Goal: Book appointment/travel/reservation

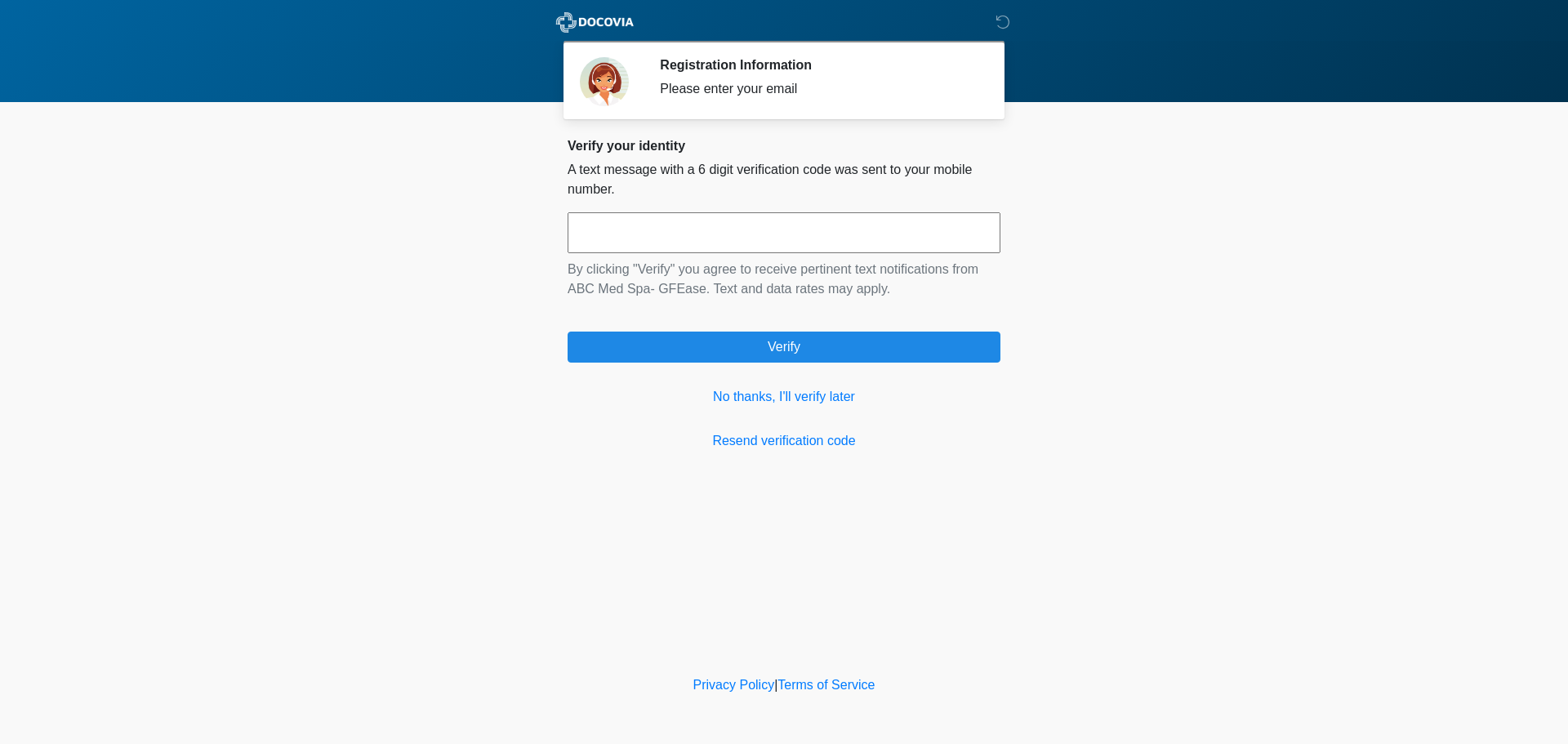
click at [668, 234] on input "text" at bounding box center [784, 232] width 433 height 40
type input "******"
click at [788, 390] on link "No thanks, I'll verify later" at bounding box center [784, 397] width 433 height 20
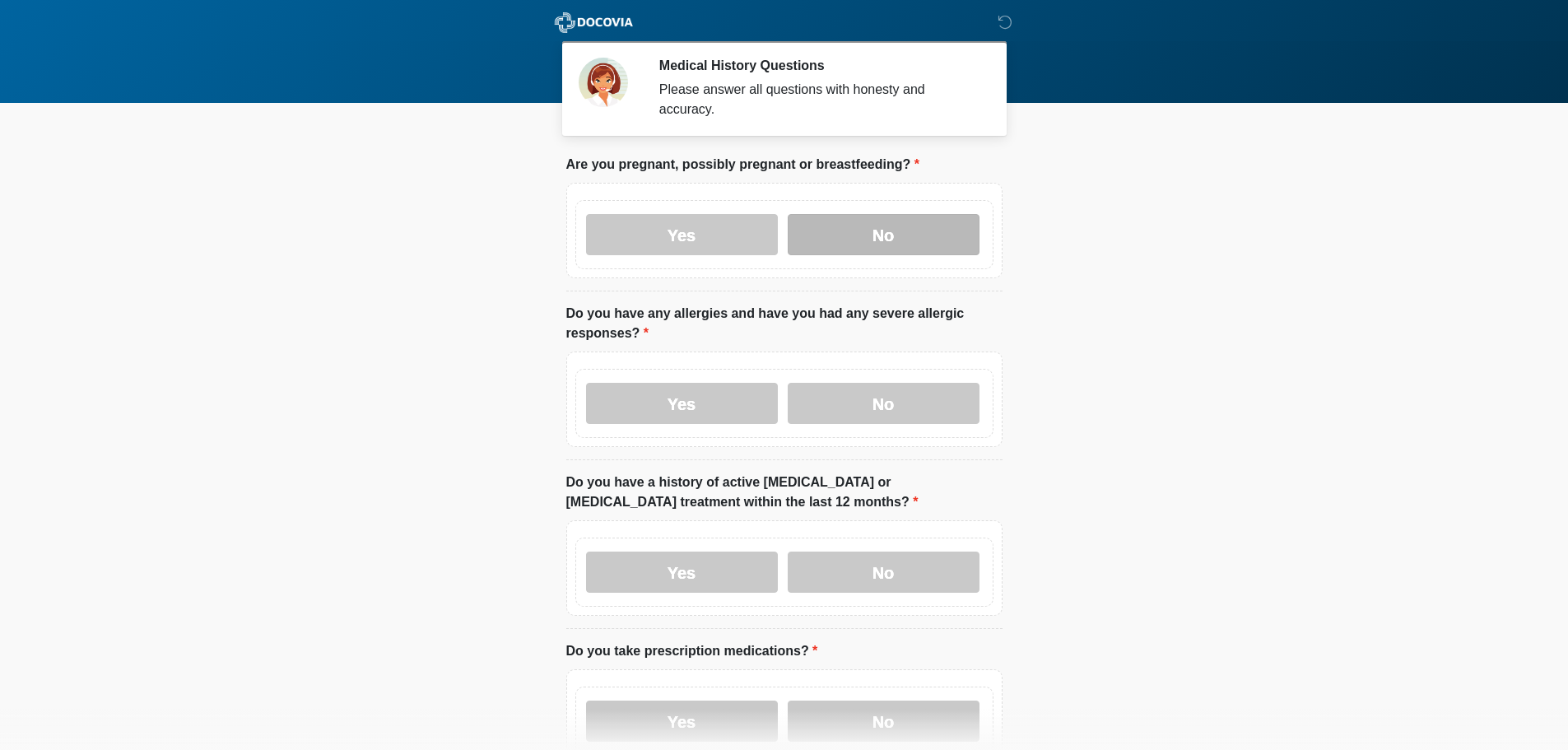
click at [848, 214] on label "No" at bounding box center [883, 234] width 192 height 41
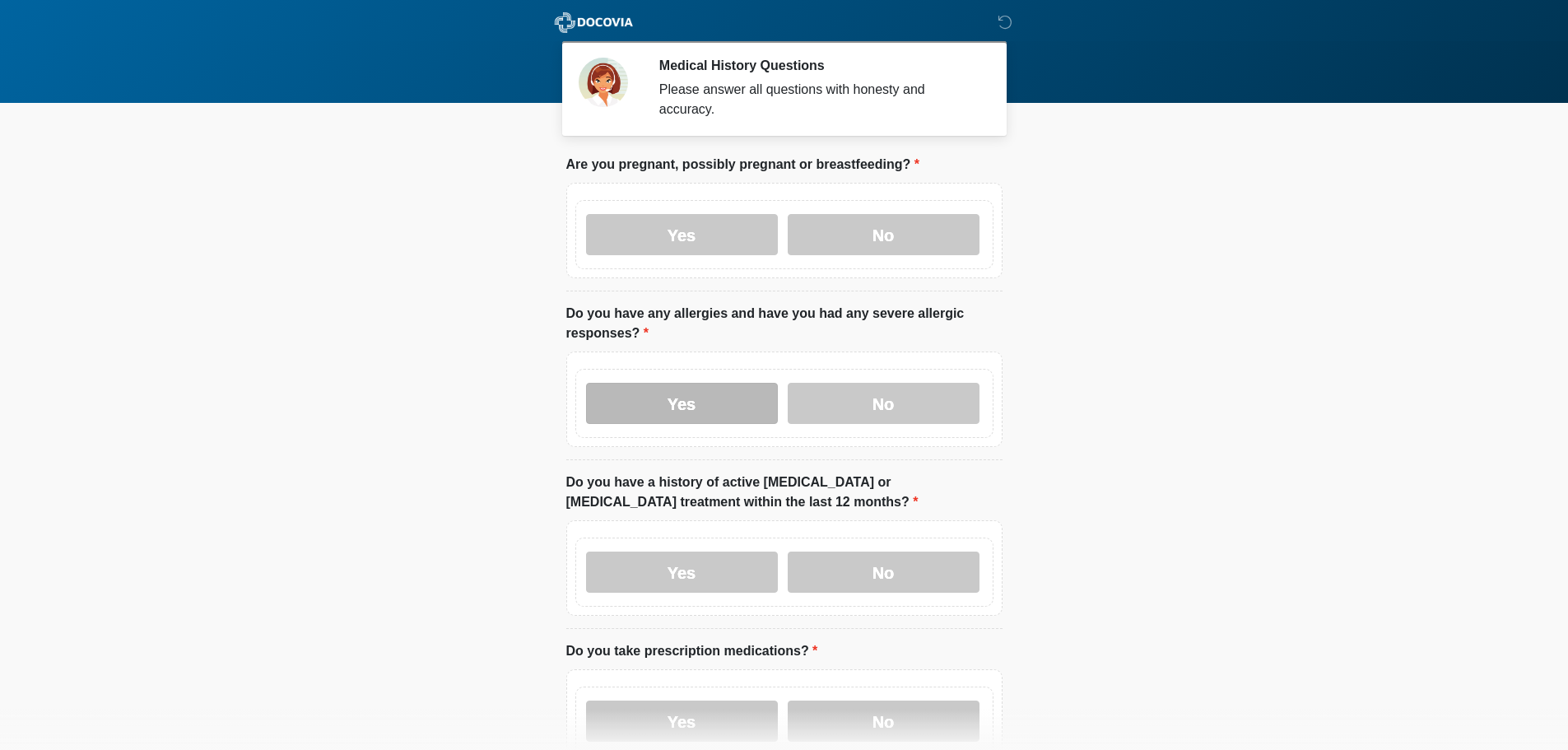
click at [713, 383] on label "Yes" at bounding box center [682, 403] width 192 height 41
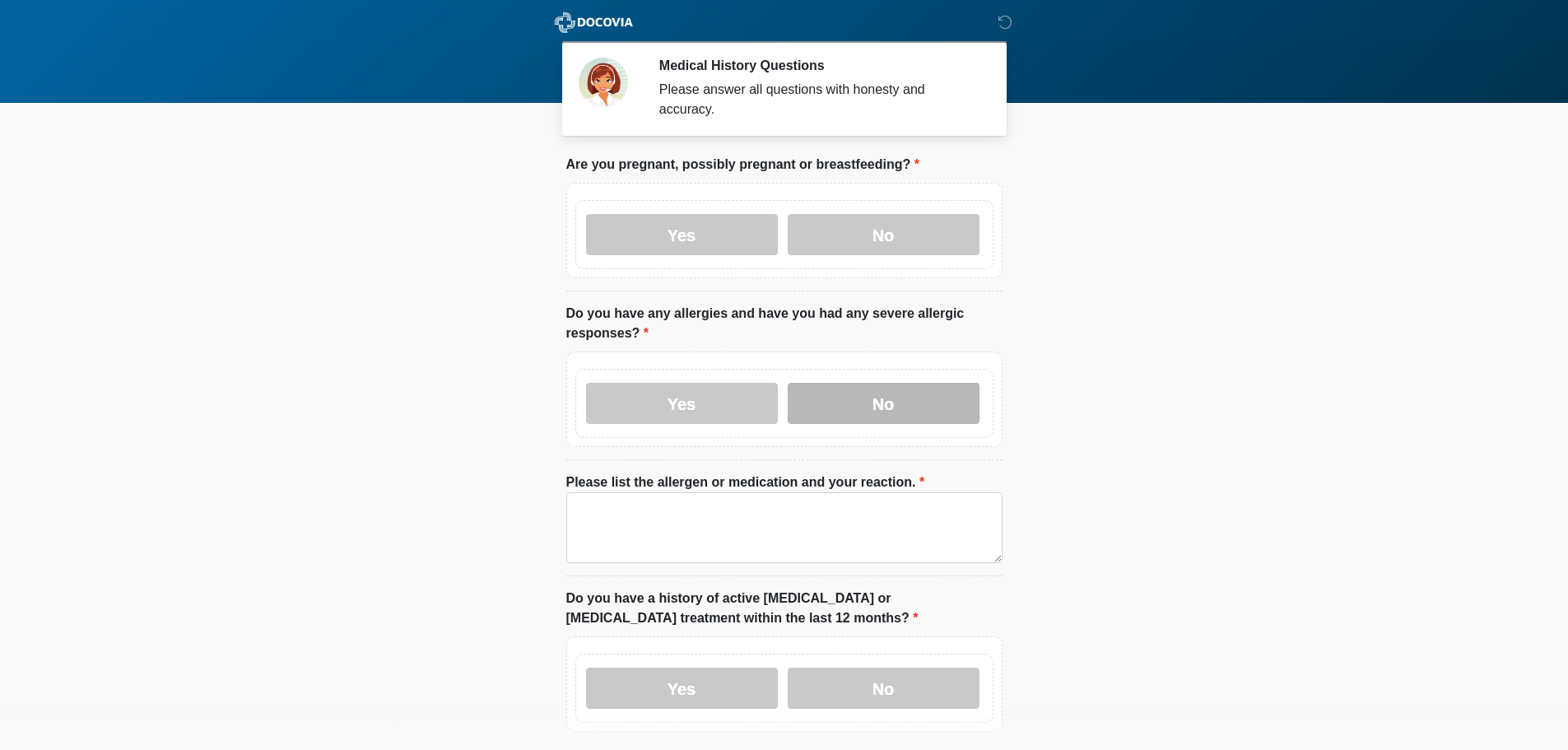
click at [898, 394] on label "No" at bounding box center [883, 403] width 192 height 41
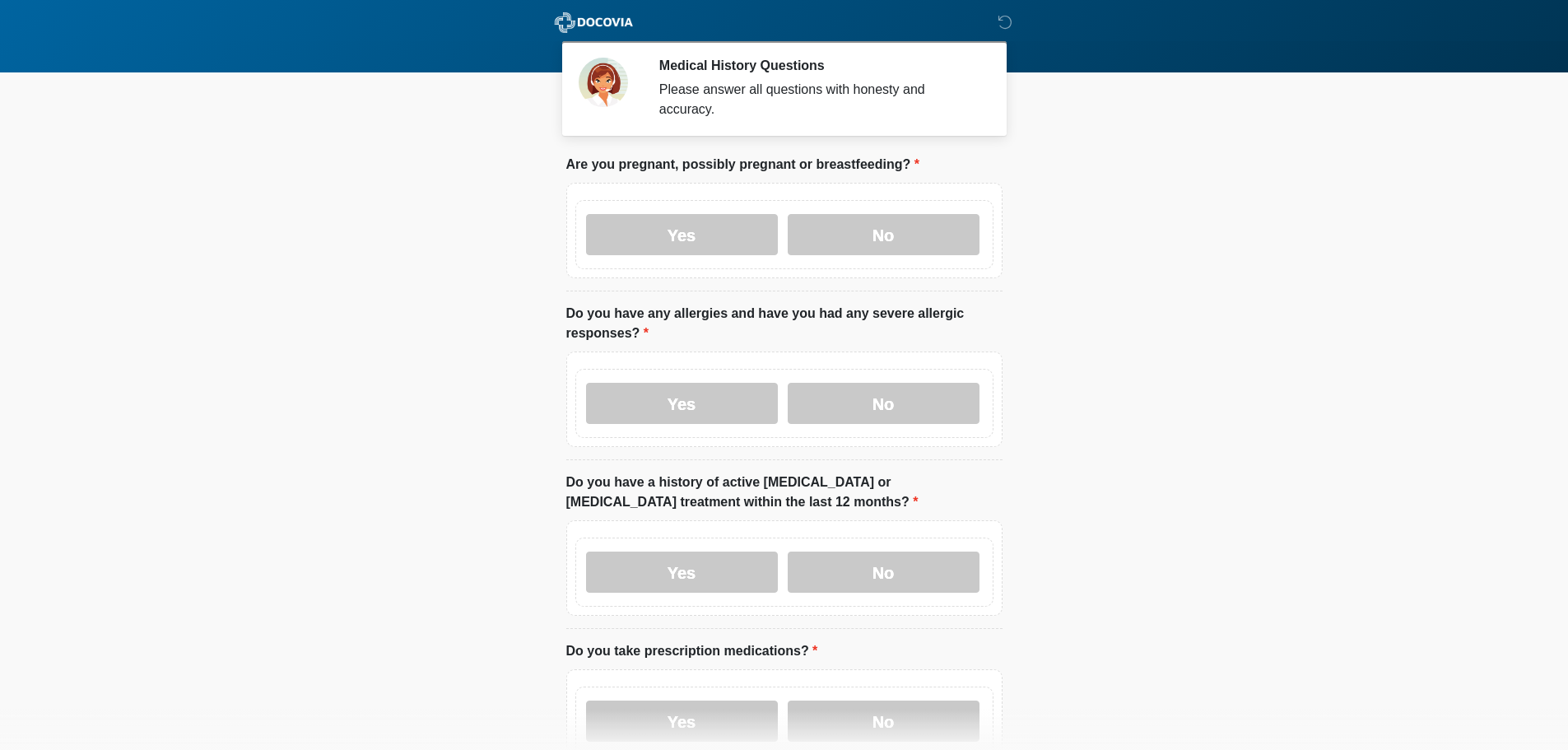
scroll to position [165, 0]
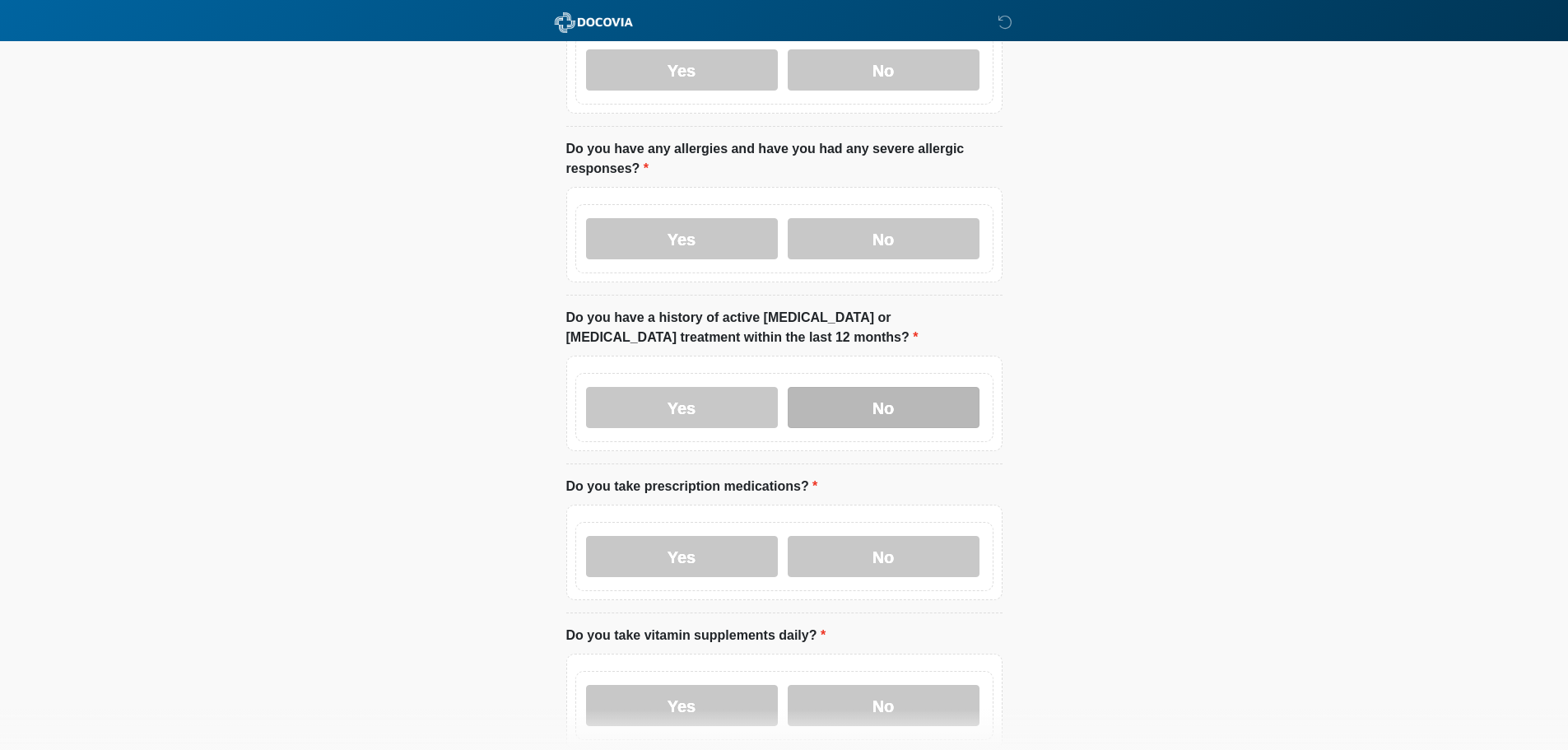
click at [911, 387] on label "No" at bounding box center [883, 407] width 192 height 41
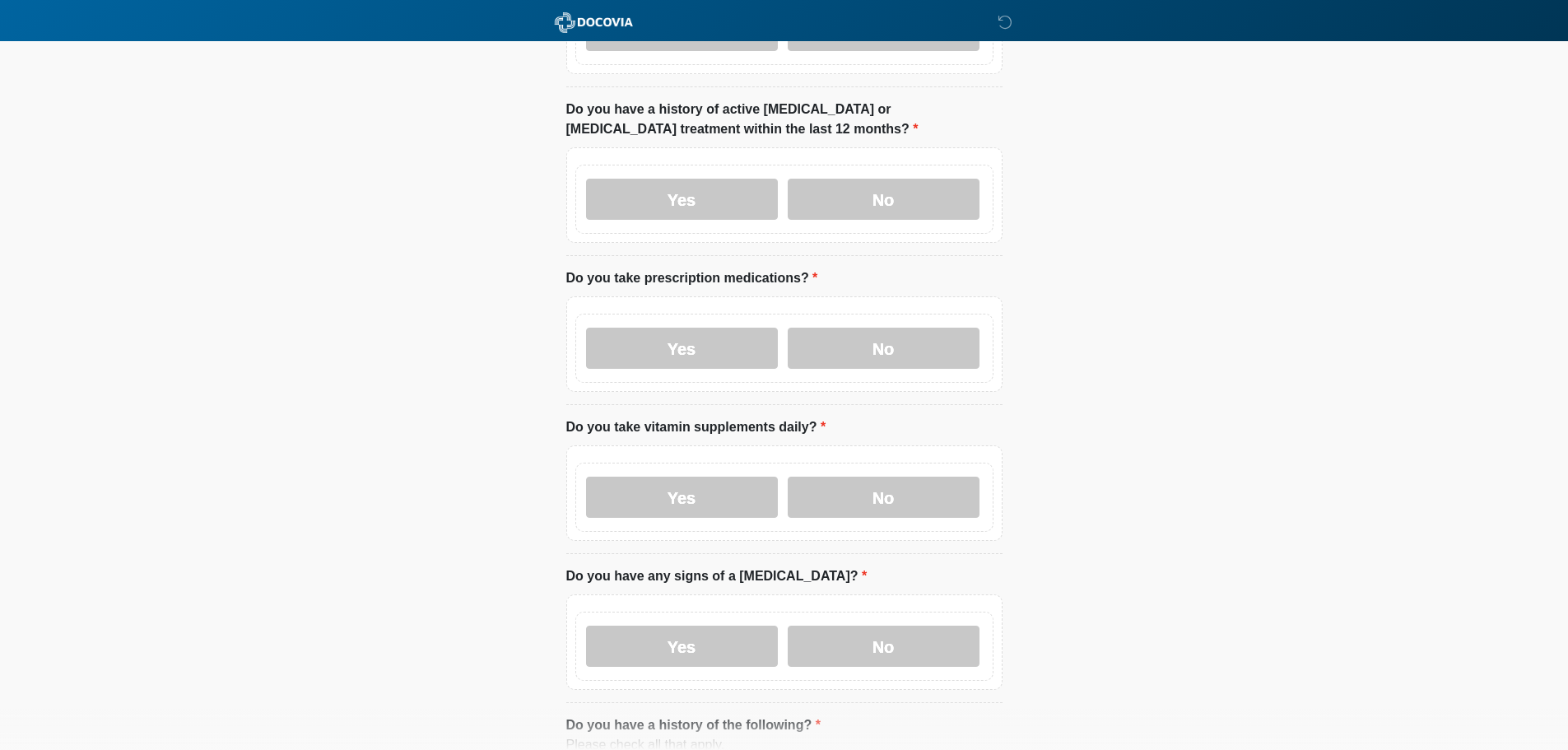
scroll to position [412, 0]
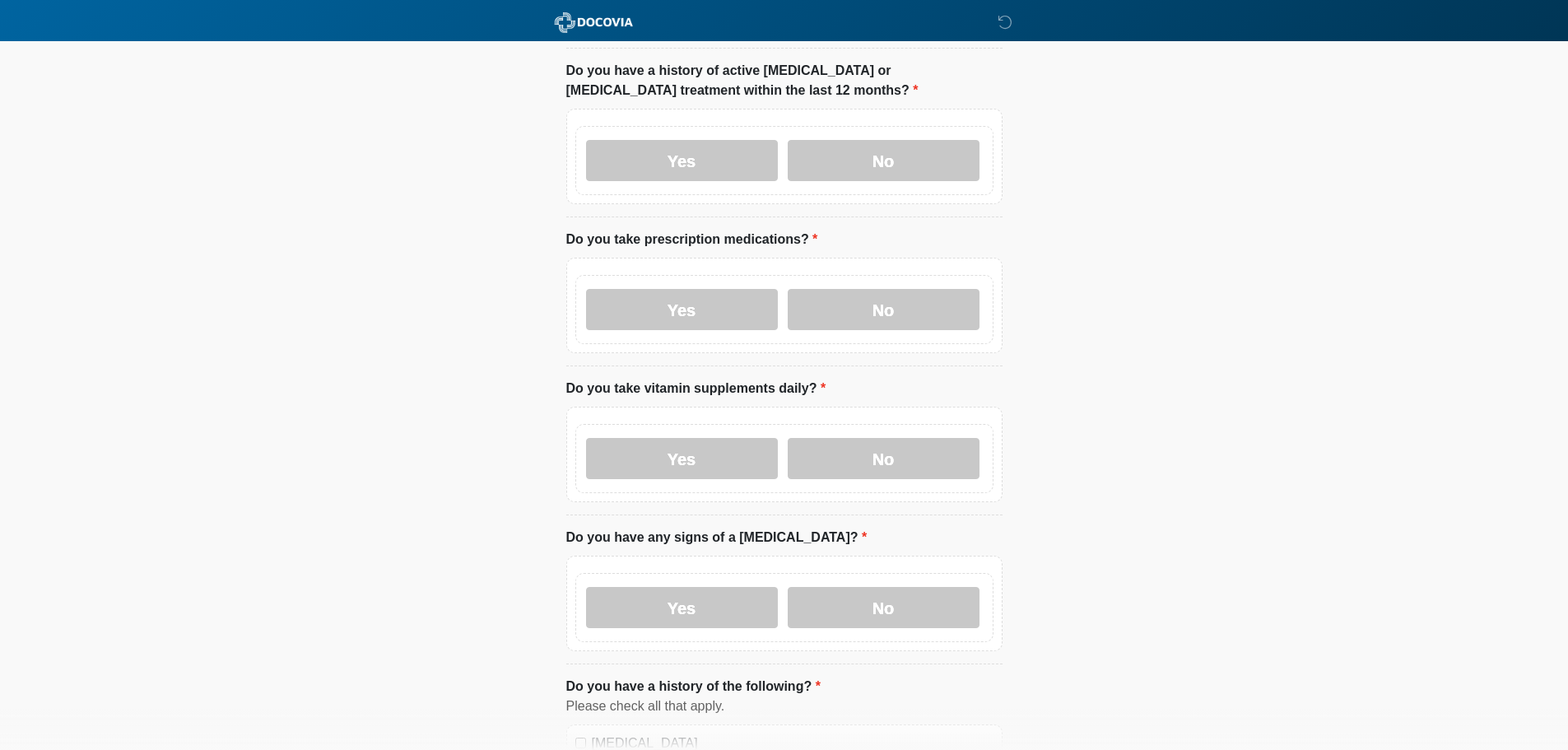
click at [693, 297] on label "Yes" at bounding box center [682, 309] width 192 height 41
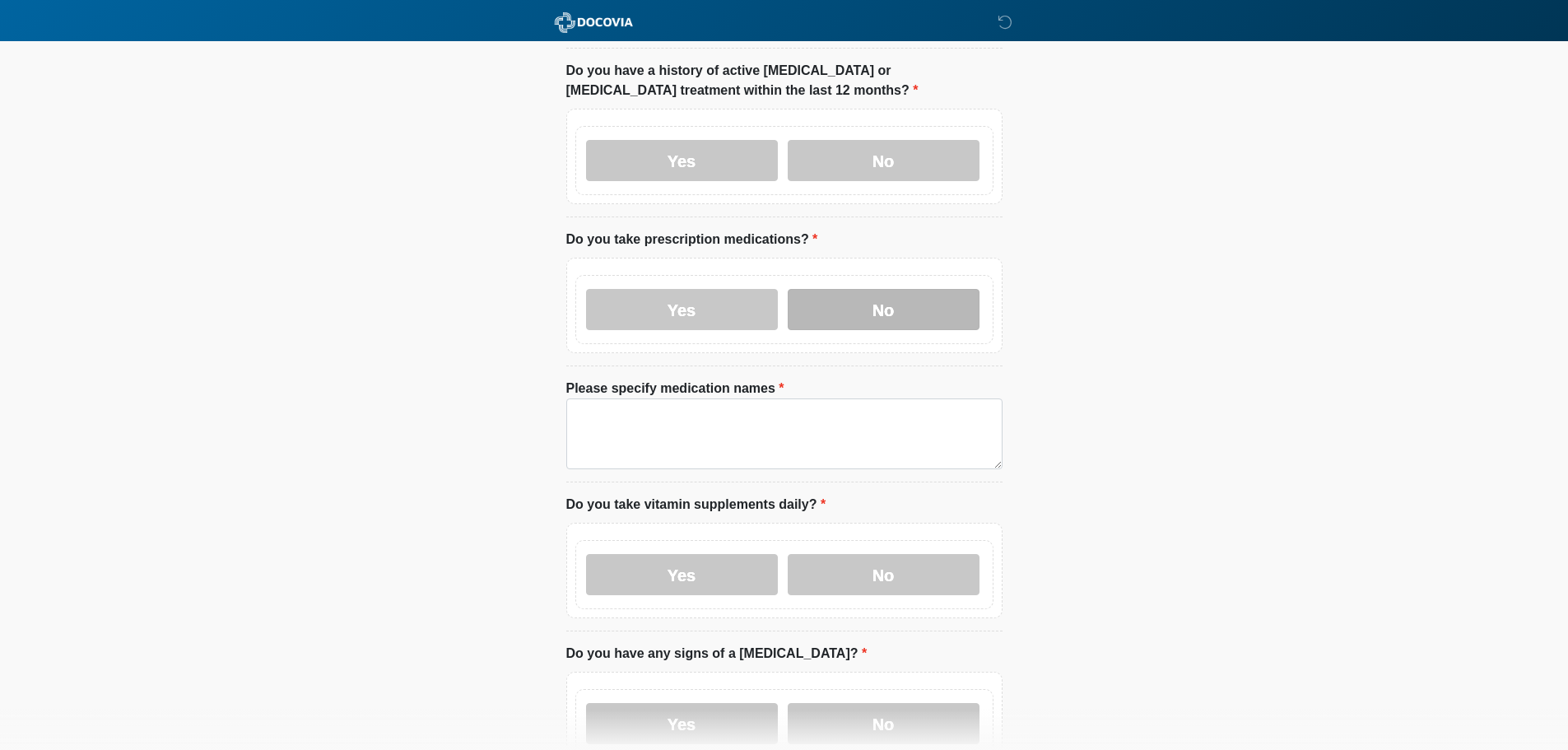
click at [892, 311] on label "No" at bounding box center [883, 309] width 192 height 41
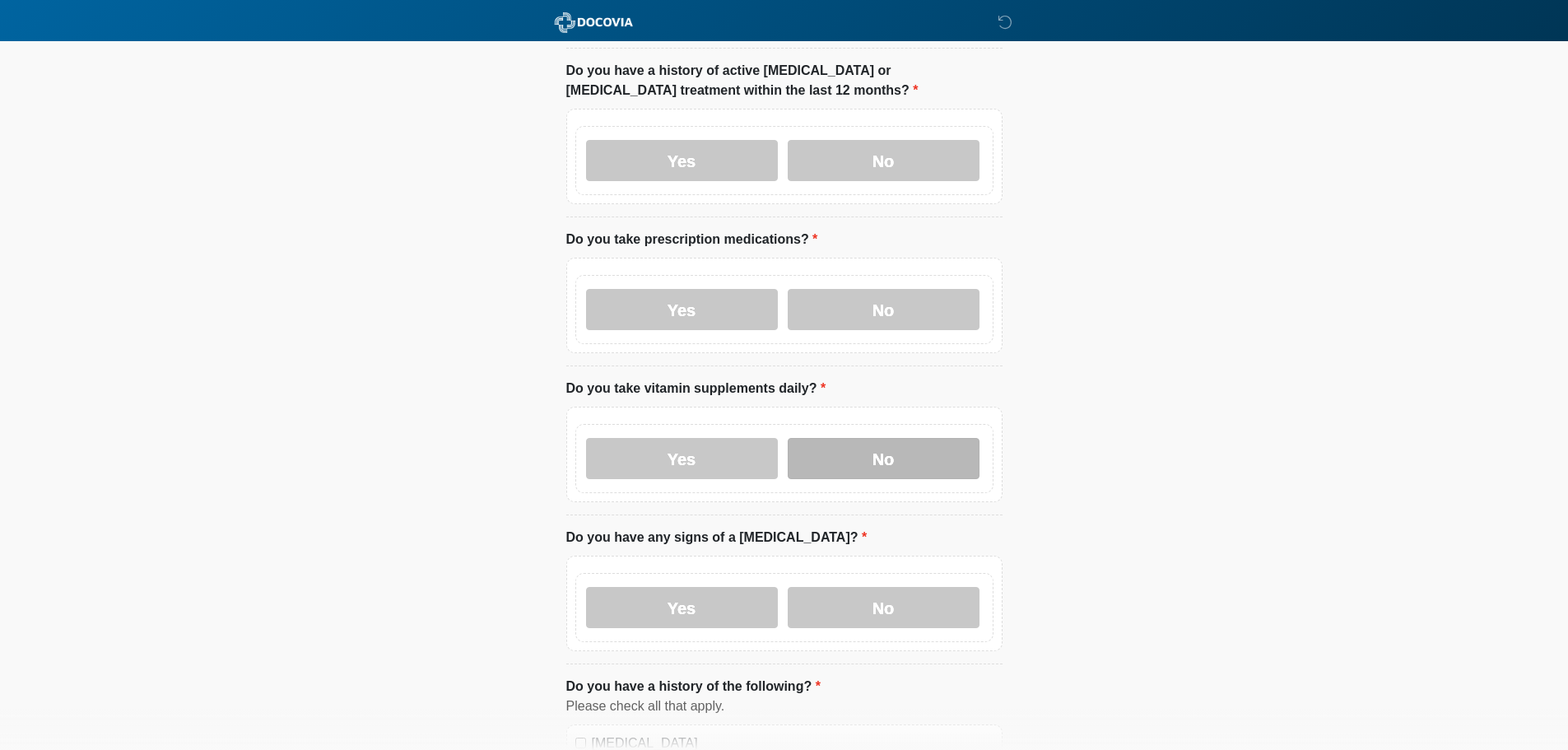
click at [893, 445] on label "No" at bounding box center [883, 457] width 192 height 41
click at [885, 608] on label "No" at bounding box center [883, 606] width 192 height 41
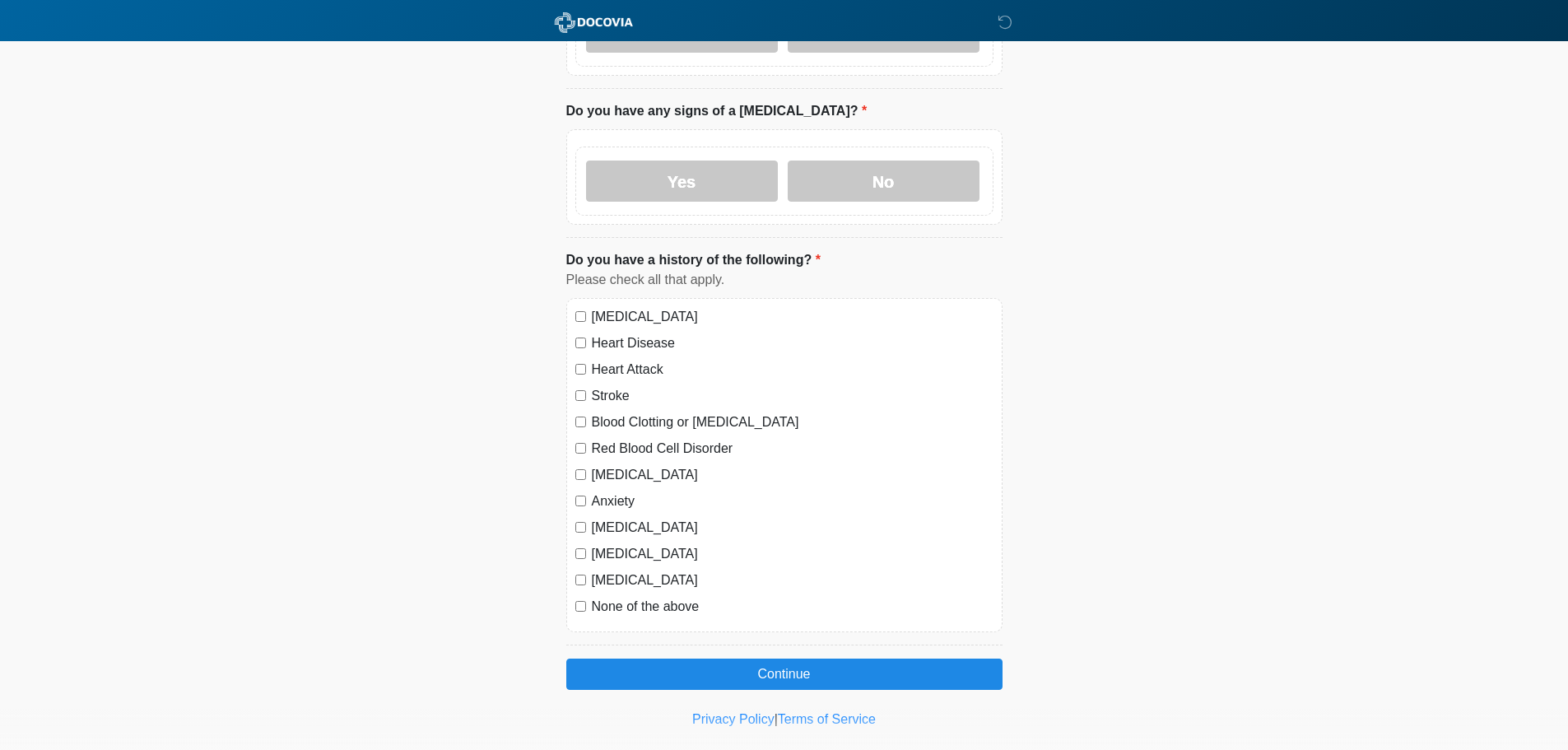
scroll to position [851, 0]
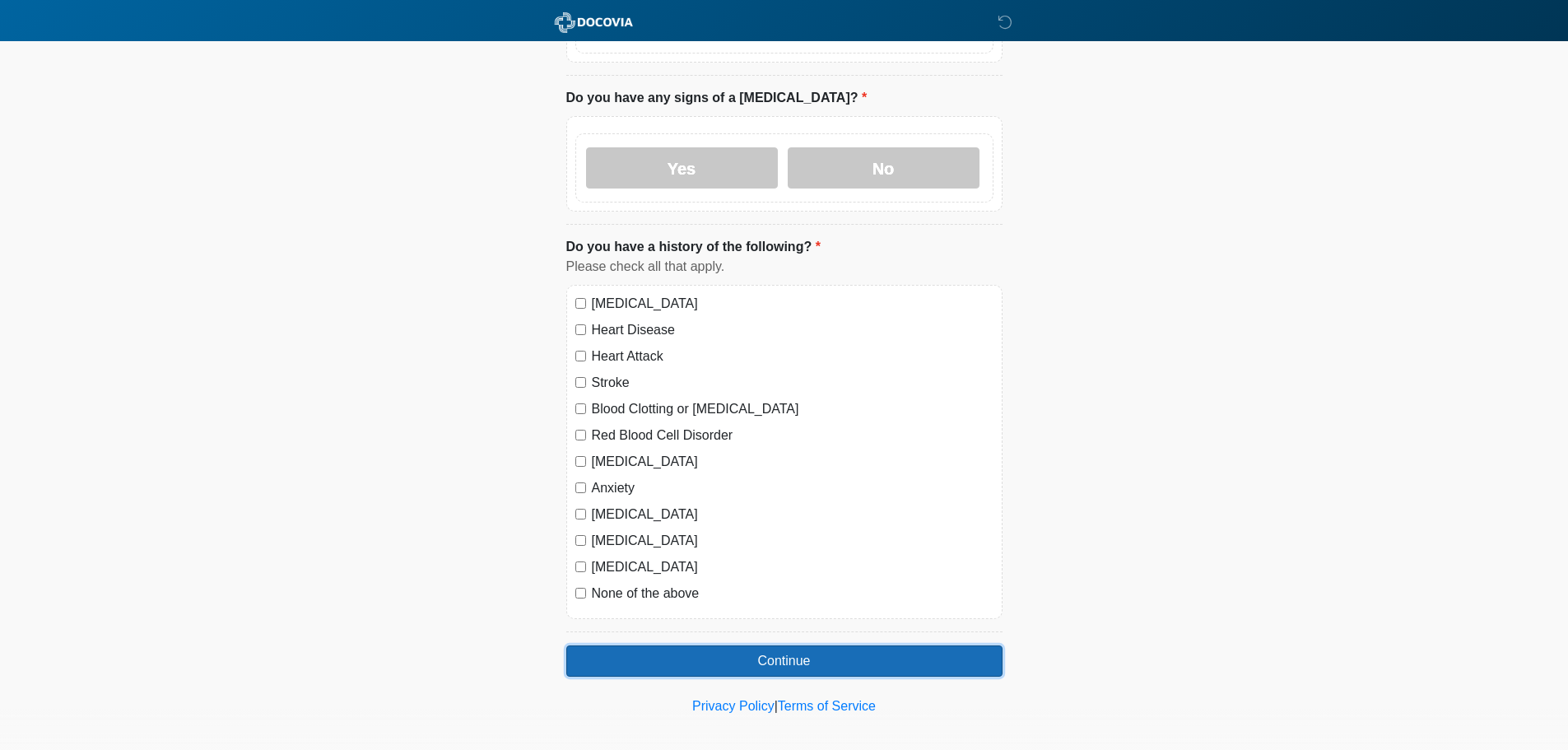
click at [670, 650] on button "Continue" at bounding box center [785, 661] width 437 height 32
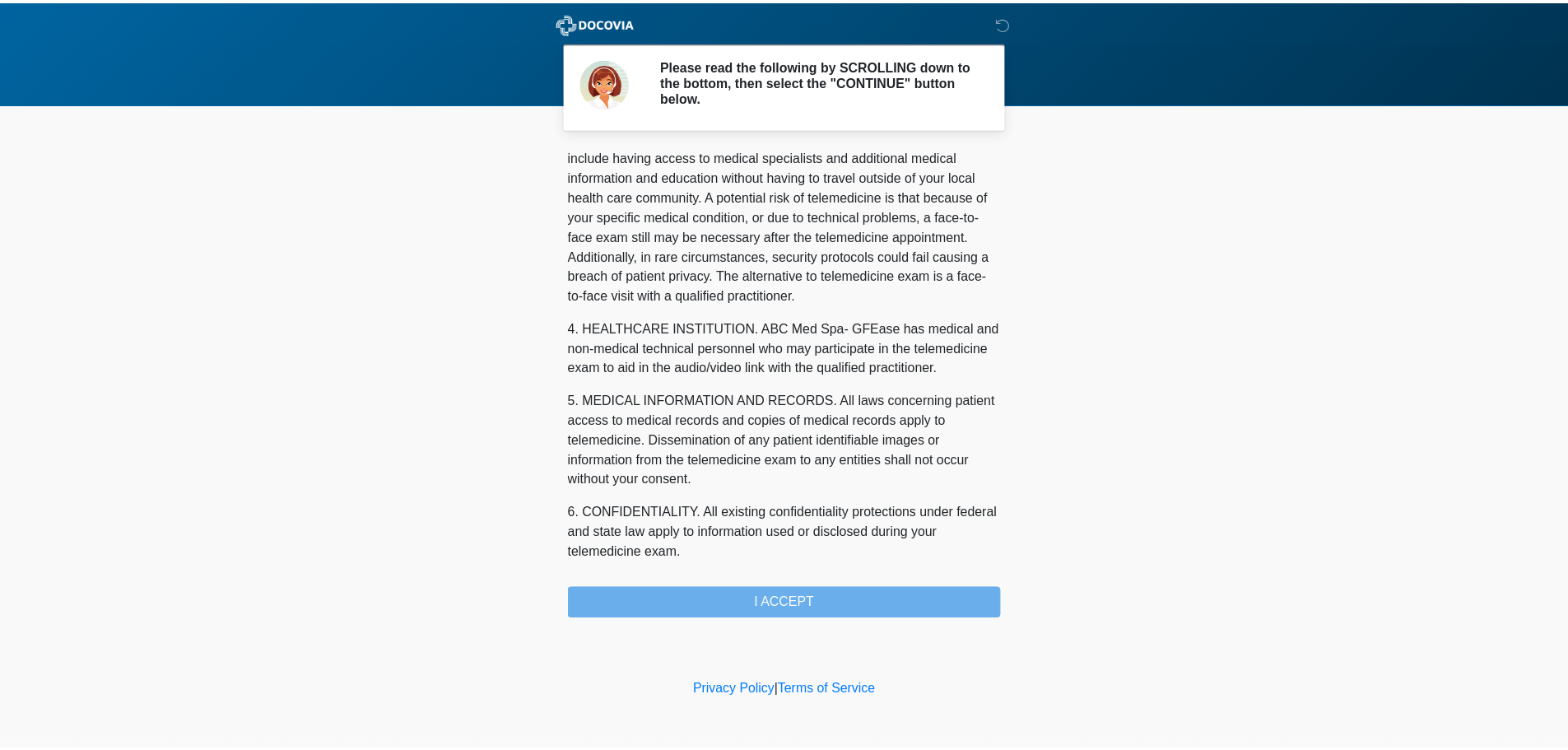
scroll to position [554, 0]
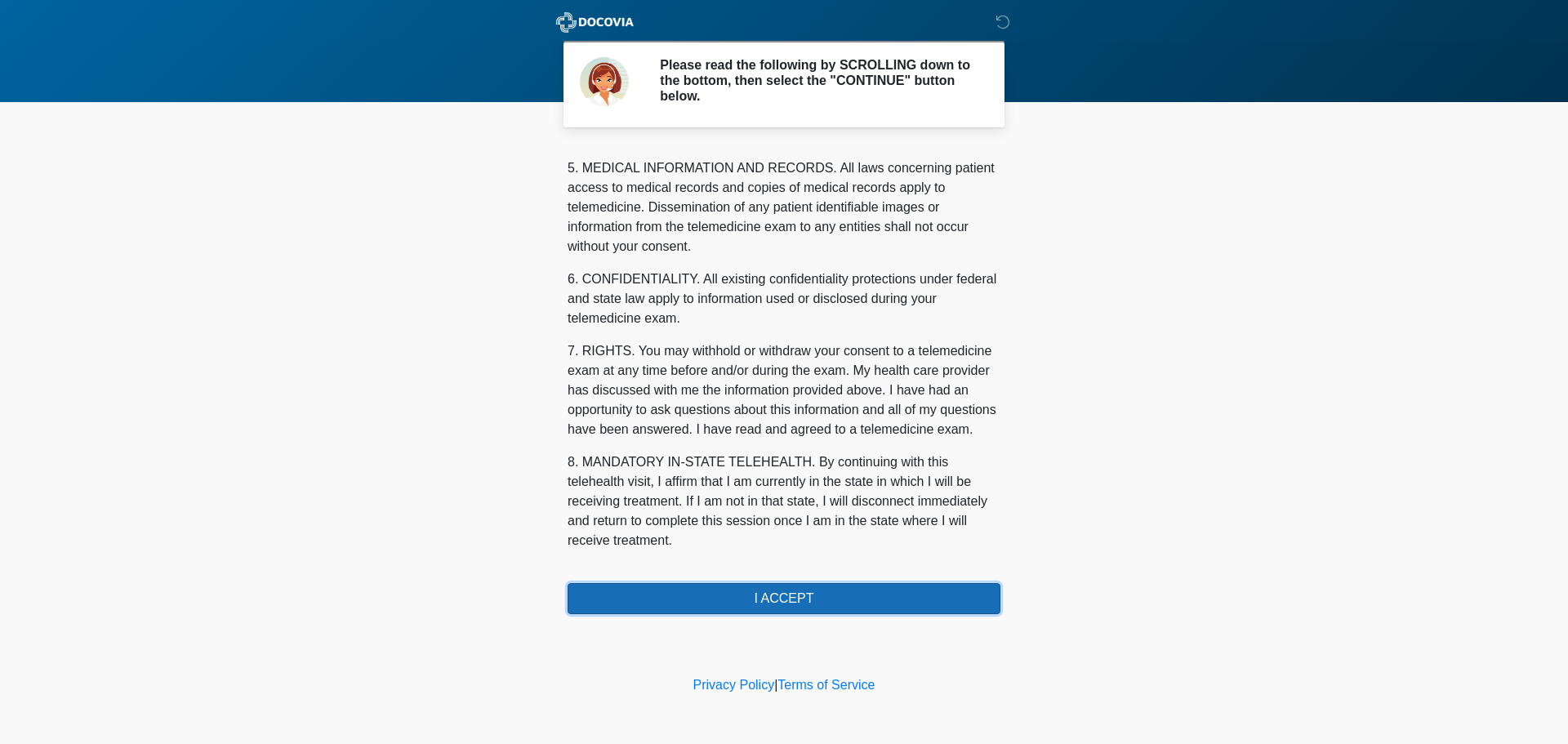
click at [755, 604] on button "I ACCEPT" at bounding box center [784, 598] width 433 height 31
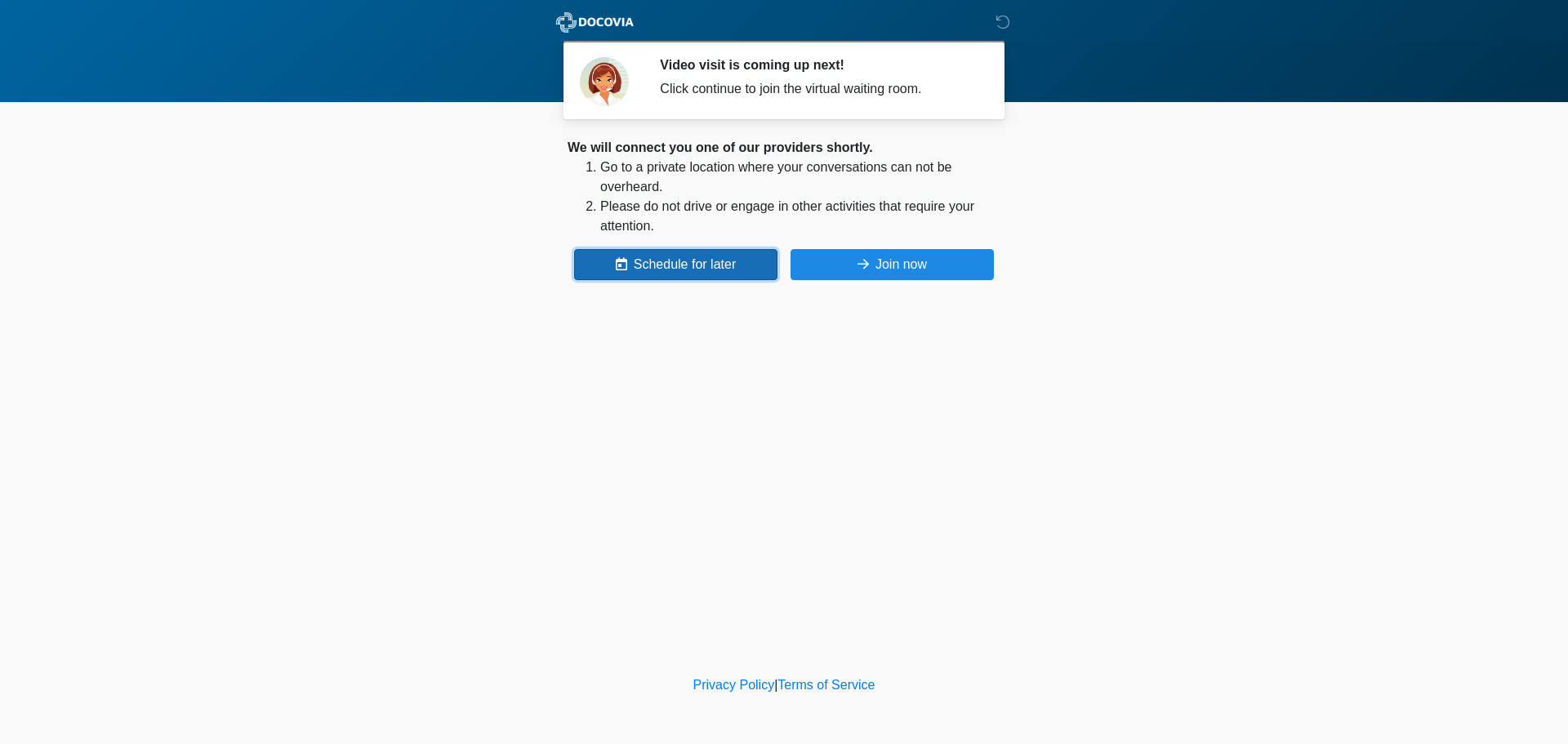
click at [685, 269] on button "Schedule for later" at bounding box center [675, 265] width 204 height 31
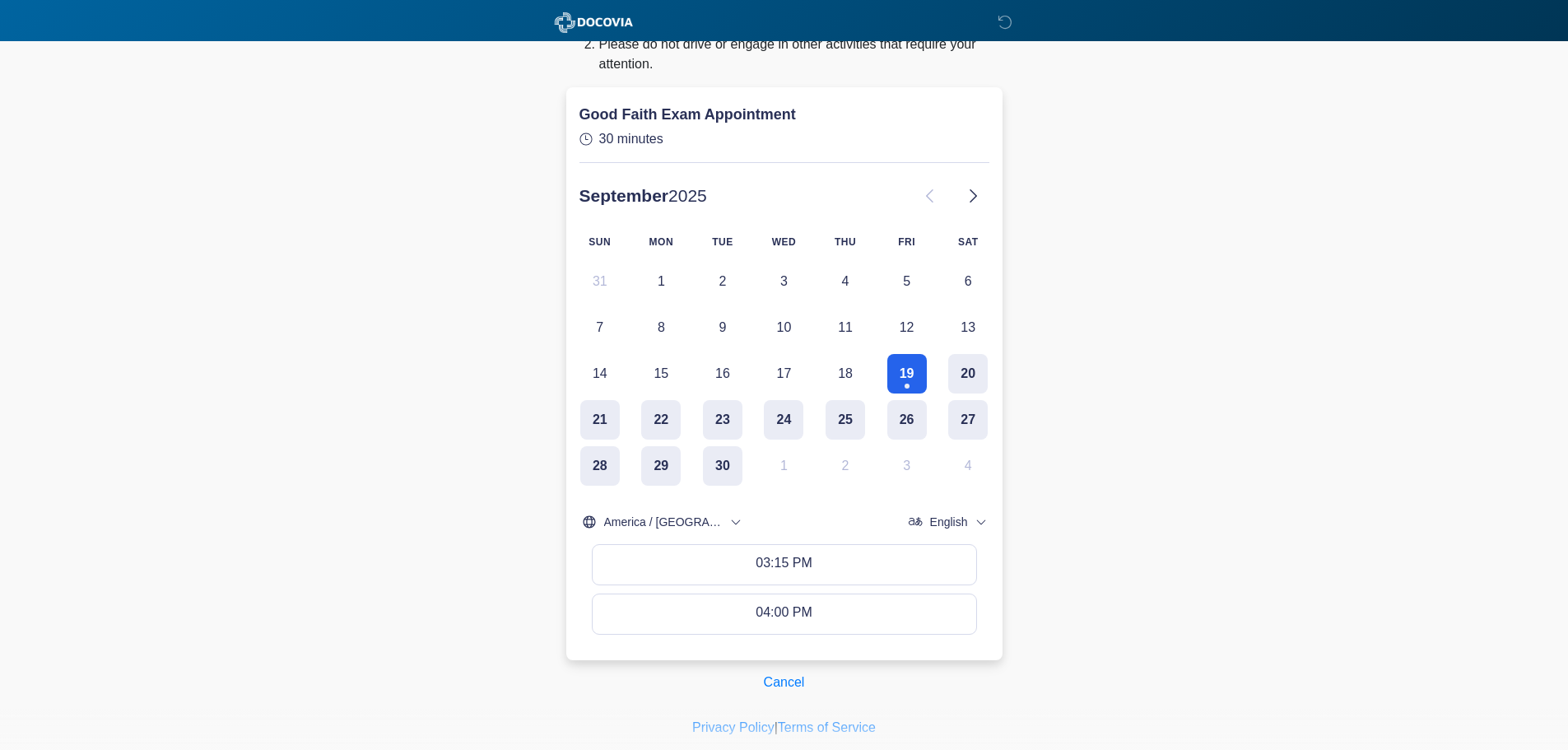
scroll to position [165, 0]
click at [964, 362] on button "20" at bounding box center [969, 373] width 40 height 40
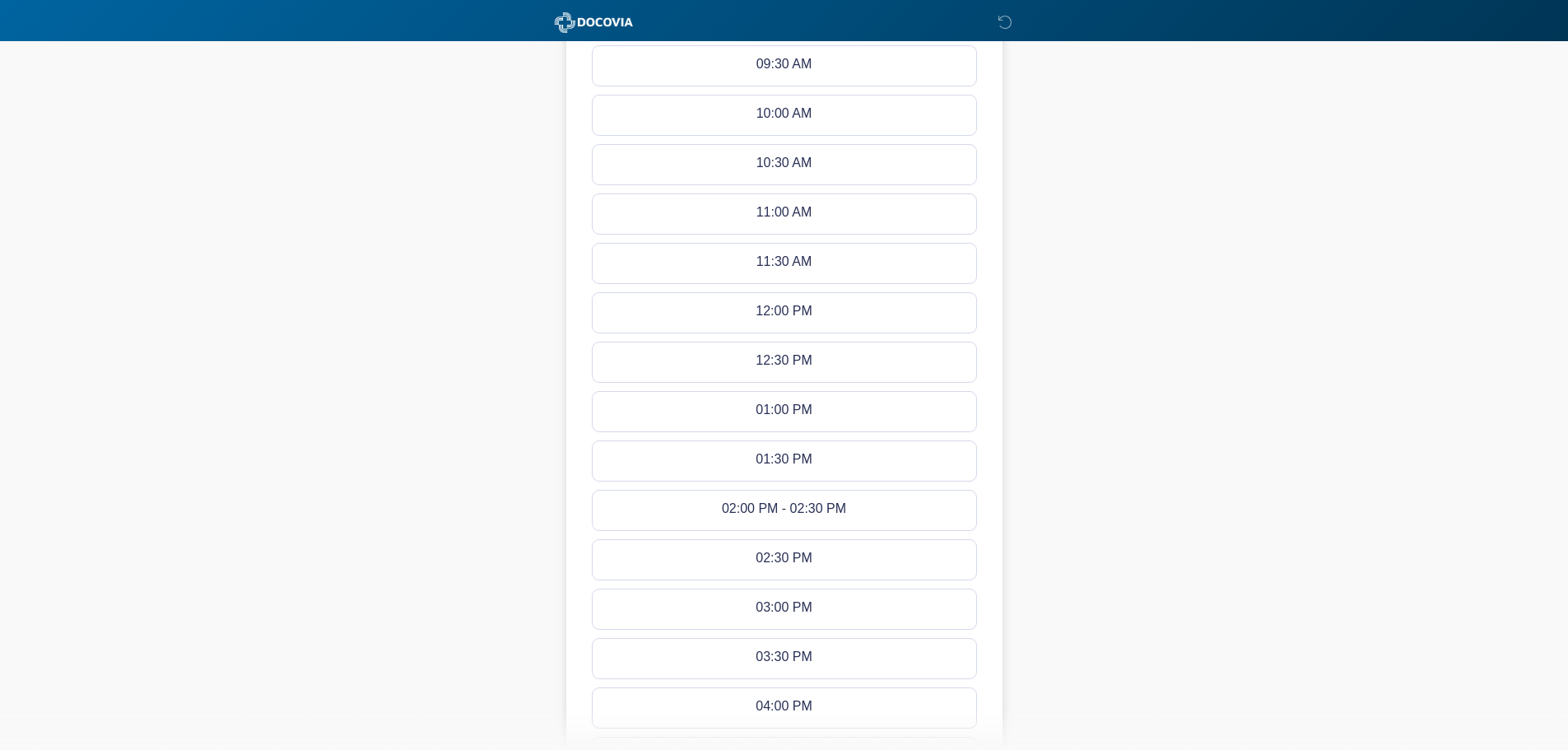
scroll to position [890, 0]
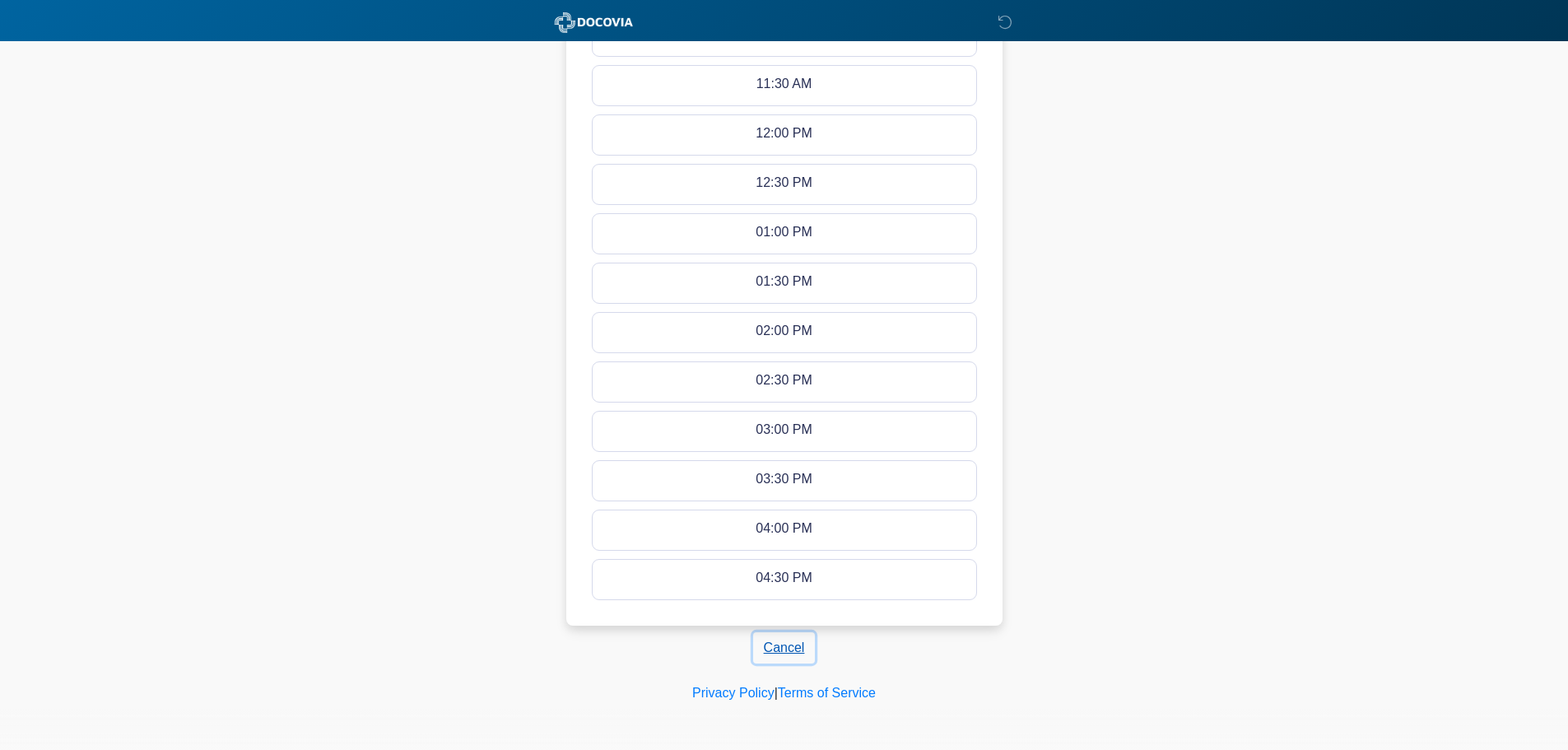
click at [790, 651] on button "Cancel" at bounding box center [784, 648] width 63 height 32
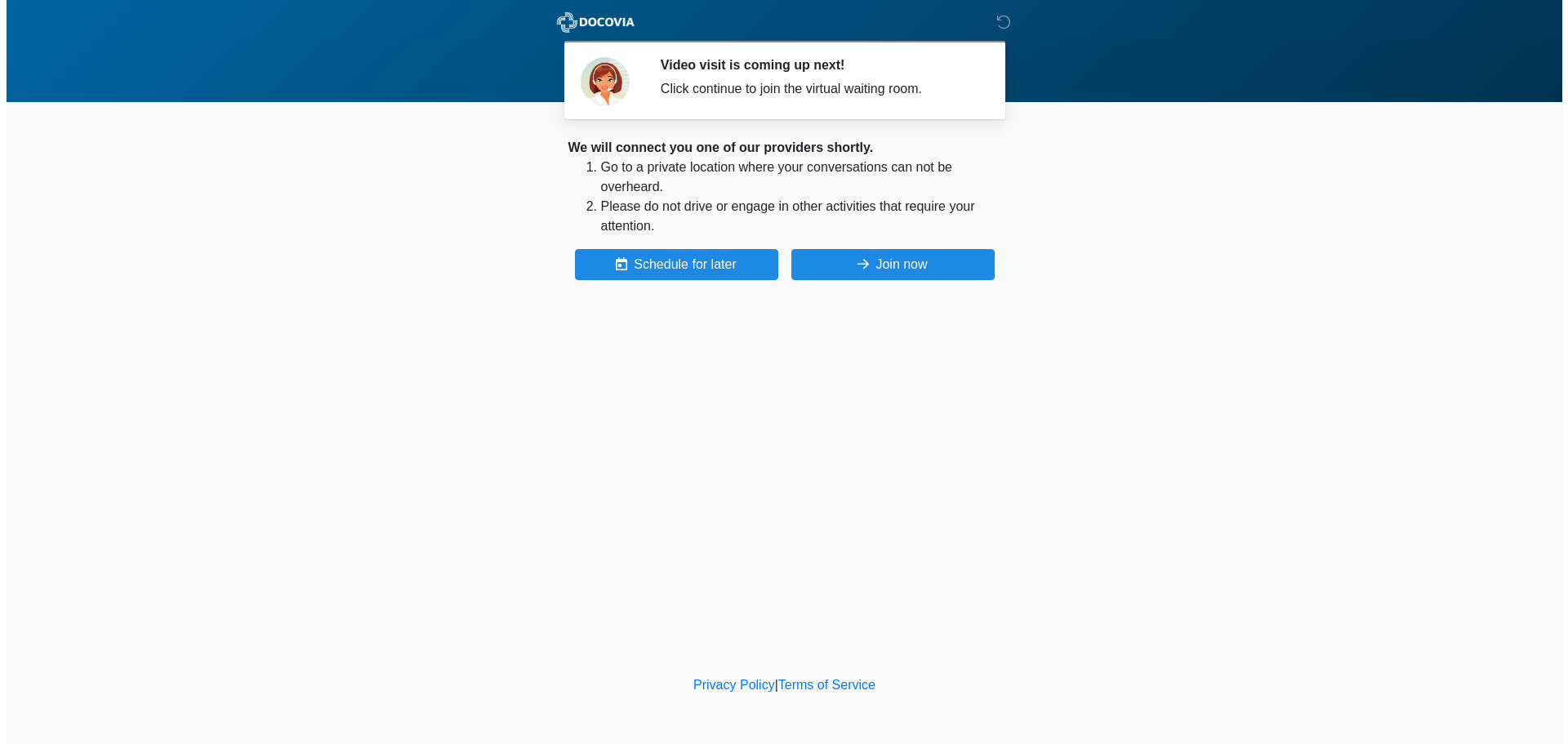
scroll to position [0, 0]
